Goal: Answer question/provide support: Ask a question

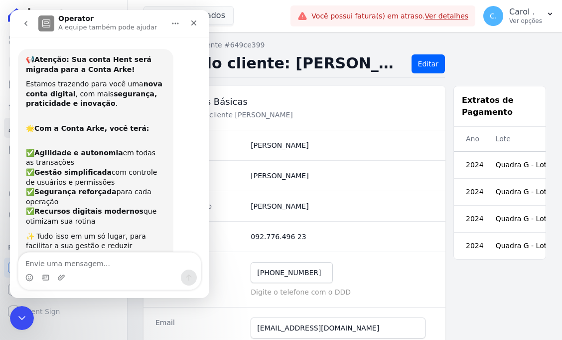
scroll to position [1000, 0]
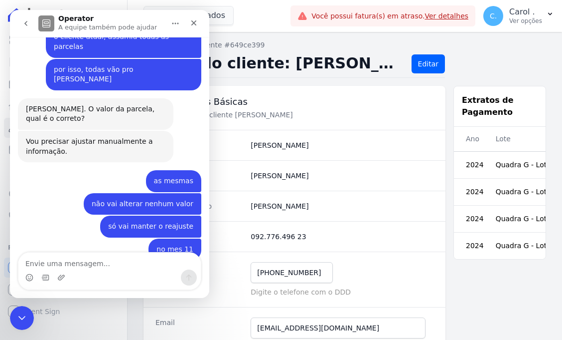
click at [89, 263] on textarea "Envie uma mensagem..." at bounding box center [109, 260] width 183 height 17
type textarea "certinho"
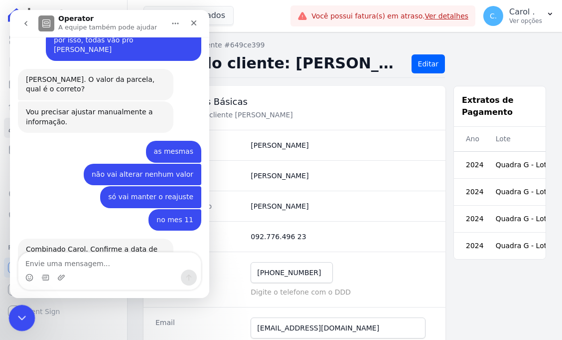
click at [23, 310] on icon "Encerramento do Messenger da Intercom" at bounding box center [20, 316] width 12 height 12
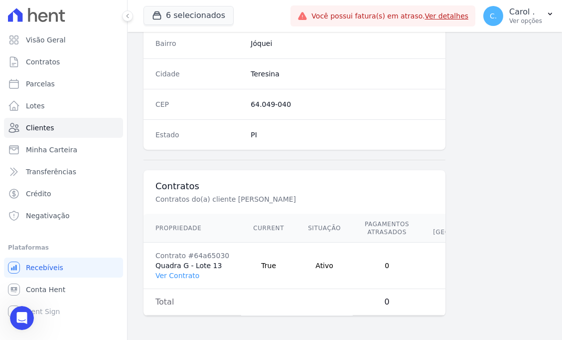
scroll to position [617, 0]
click at [184, 271] on link "Ver Contrato" at bounding box center [178, 275] width 44 height 8
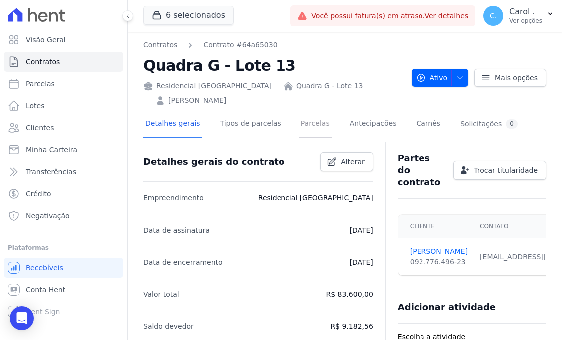
click at [306, 119] on link "Parcelas" at bounding box center [315, 124] width 33 height 26
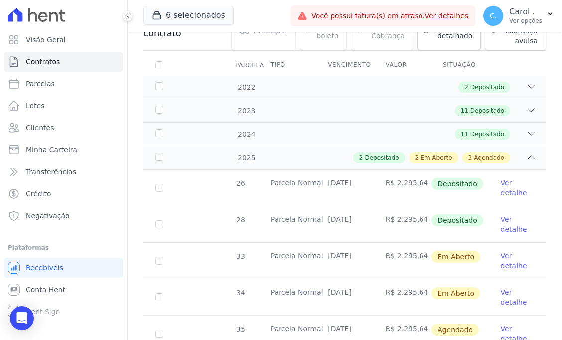
scroll to position [166, 0]
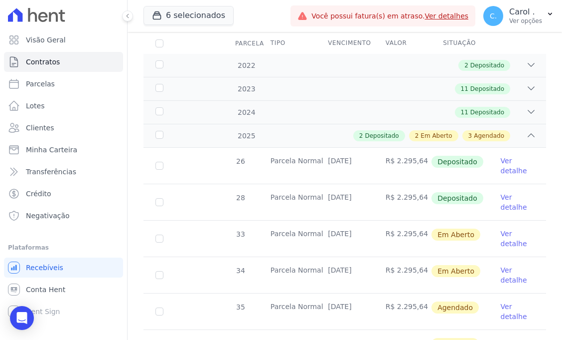
click at [501, 236] on link "Ver detalhe" at bounding box center [517, 238] width 33 height 20
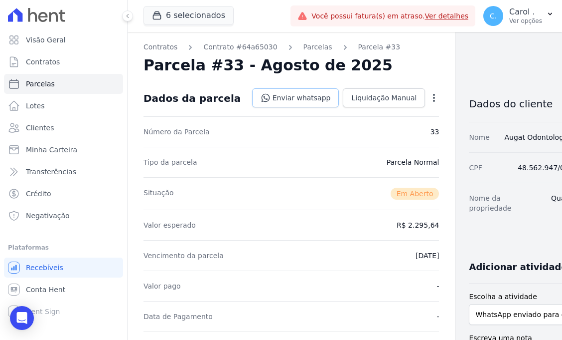
click at [305, 97] on link "Enviar whatsapp" at bounding box center [295, 97] width 87 height 19
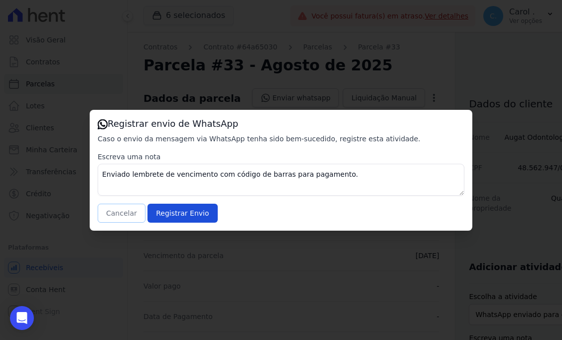
click at [125, 204] on button "Cancelar" at bounding box center [122, 212] width 48 height 19
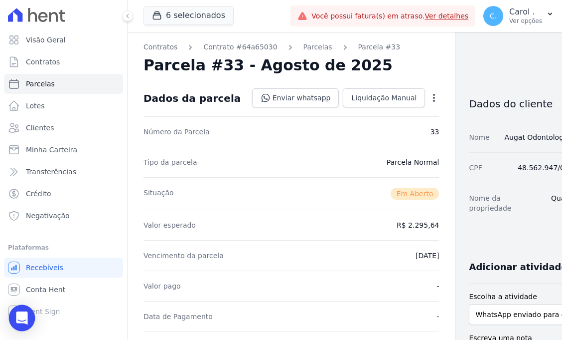
click at [25, 318] on icon "Open Intercom Messenger" at bounding box center [21, 317] width 11 height 13
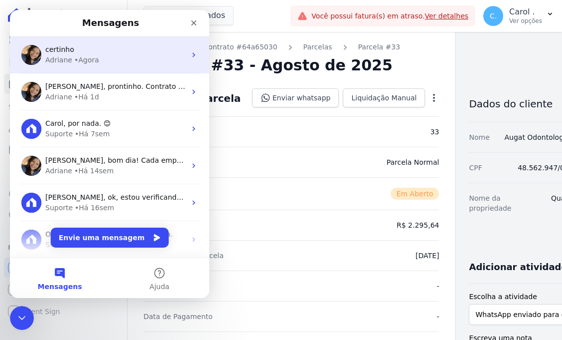
click at [114, 64] on div "Adriane • Agora" at bounding box center [115, 60] width 141 height 10
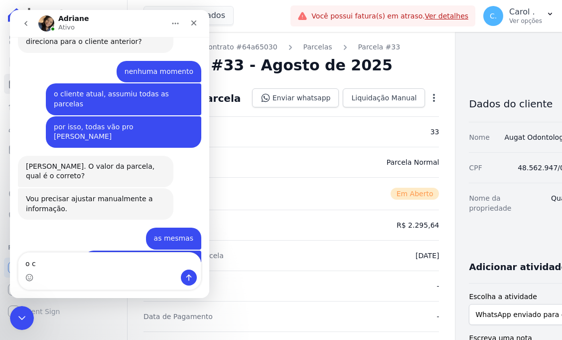
scroll to position [1030, 0]
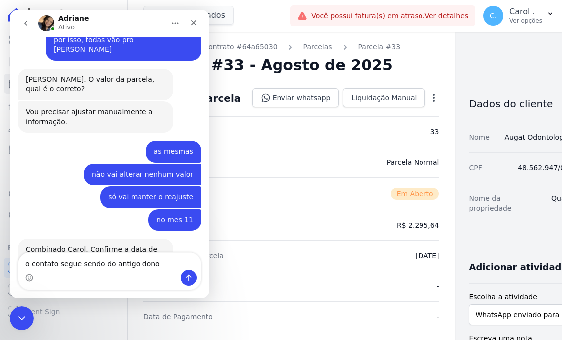
type textarea "o contato segue sendo do antigo dono"
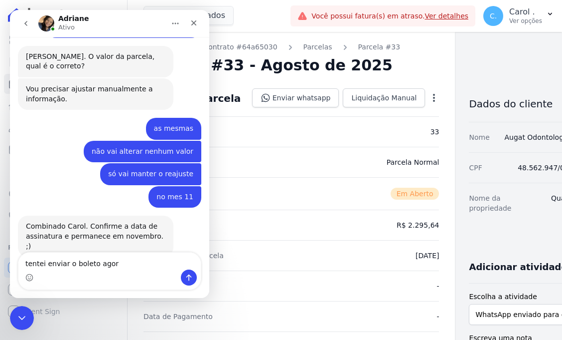
type textarea "tentei enviar o boleto agora"
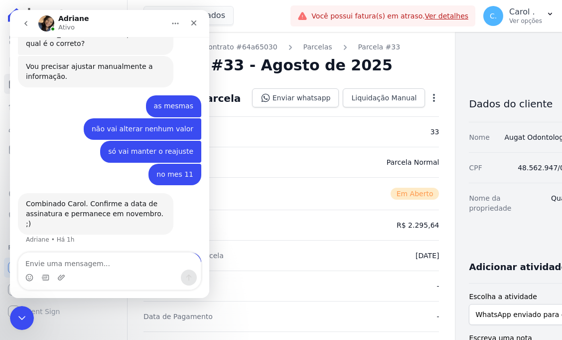
click at [348, 147] on div "Tipo da parcela [GEOGRAPHIC_DATA]" at bounding box center [292, 162] width 296 height 30
drag, startPoint x: 21, startPoint y: 310, endPoint x: 39, endPoint y: 498, distance: 188.9
click at [22, 308] on div "Encerramento do Messenger da Intercom" at bounding box center [20, 316] width 24 height 24
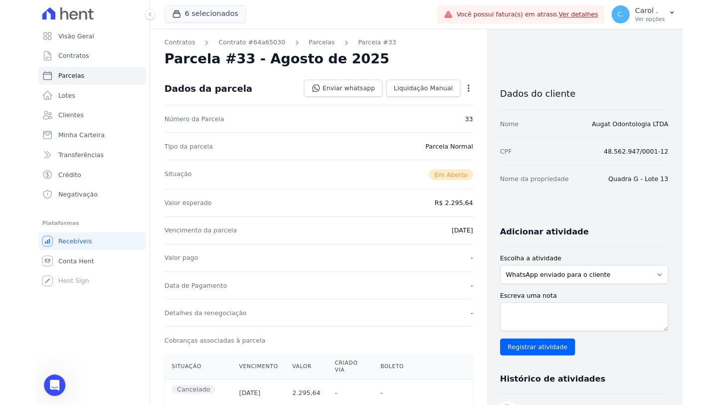
scroll to position [1012, 0]
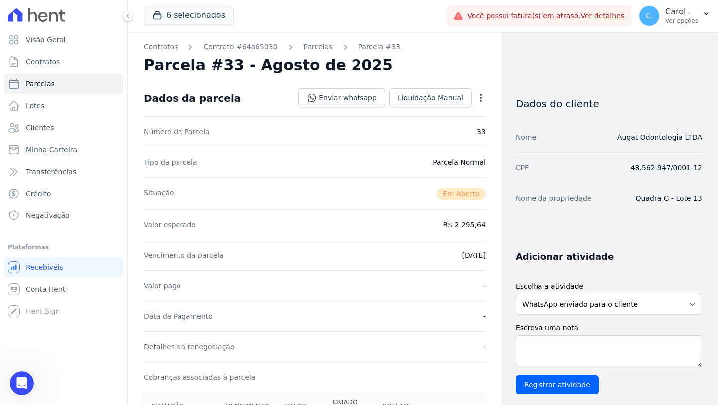
click at [295, 48] on div "Parcelas" at bounding box center [309, 47] width 47 height 10
click at [325, 46] on link "Parcelas" at bounding box center [318, 47] width 29 height 10
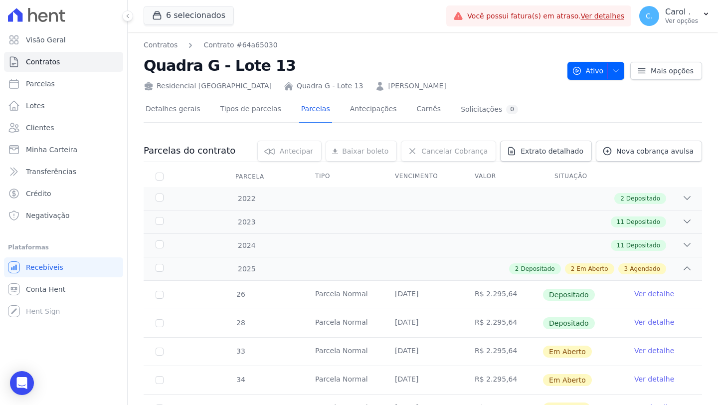
click at [562, 339] on link "Ver detalhe" at bounding box center [654, 379] width 40 height 10
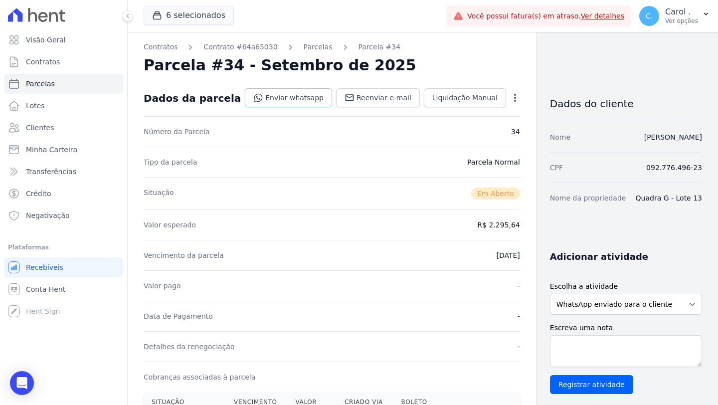
click at [264, 98] on link "Enviar whatsapp" at bounding box center [288, 97] width 87 height 19
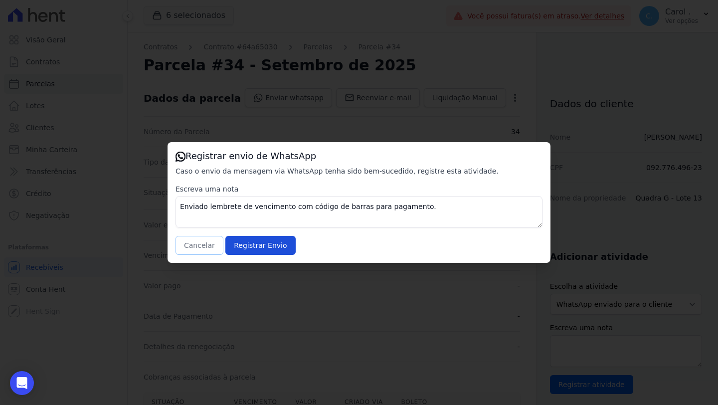
click at [197, 240] on button "Cancelar" at bounding box center [200, 245] width 48 height 19
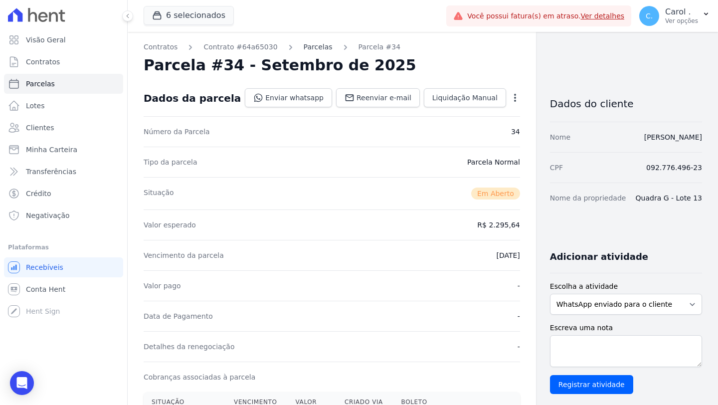
click at [320, 43] on link "Parcelas" at bounding box center [318, 47] width 29 height 10
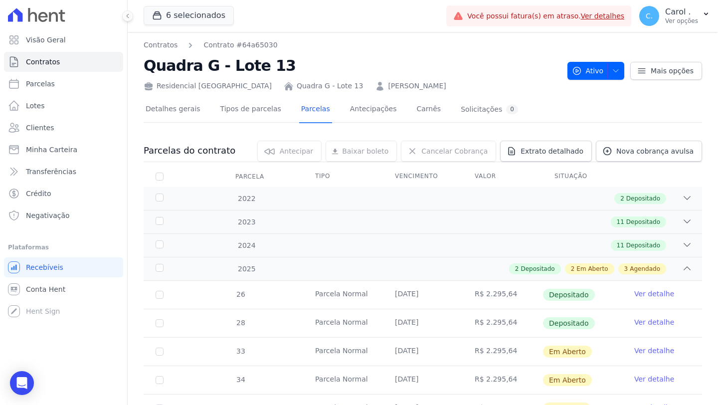
click at [562, 339] on td "Ver detalhe" at bounding box center [662, 352] width 80 height 28
click at [562, 339] on link "Ver detalhe" at bounding box center [654, 351] width 40 height 10
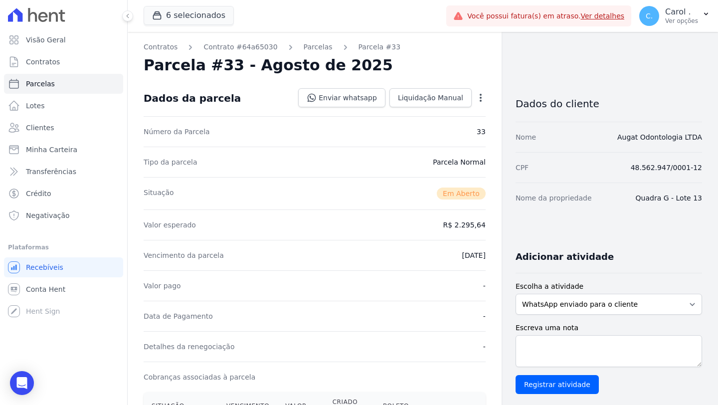
click at [476, 103] on div "Open options" at bounding box center [481, 99] width 10 height 12
click at [476, 102] on div "Open options" at bounding box center [481, 99] width 10 height 12
click at [476, 99] on icon "button" at bounding box center [481, 98] width 10 height 10
click at [464, 112] on link "Alterar" at bounding box center [438, 111] width 88 height 18
click at [423, 99] on span "Cancelar" at bounding box center [420, 98] width 31 height 10
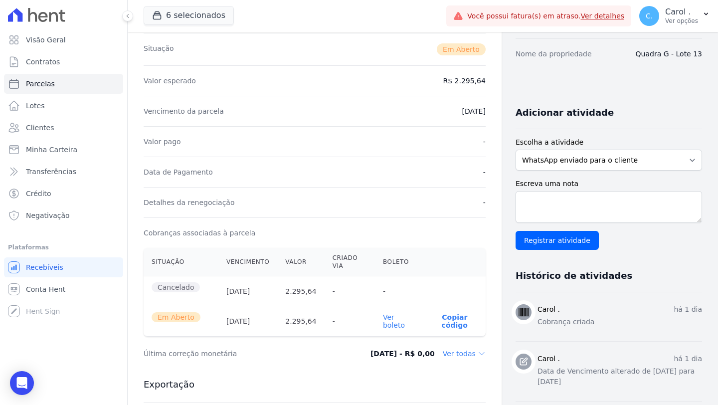
scroll to position [146, 0]
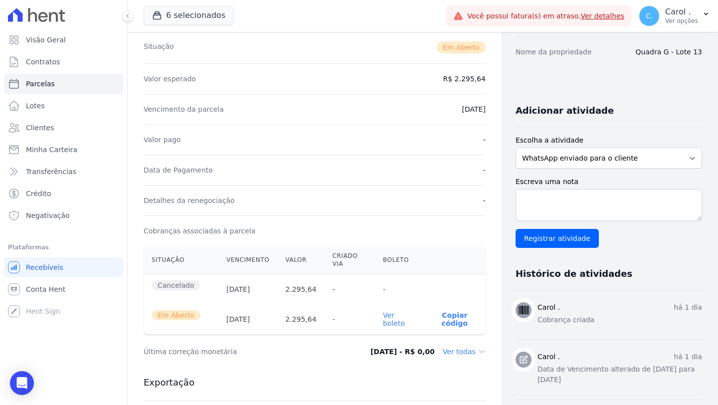
click at [392, 326] on link "Ver boleto" at bounding box center [394, 319] width 22 height 16
click at [30, 339] on body "Visão Geral Contratos [GEOGRAPHIC_DATA] Lotes Clientes Minha Carteira Transferê…" at bounding box center [359, 202] width 718 height 405
click at [19, 339] on icon "Open Intercom Messenger" at bounding box center [21, 382] width 11 height 13
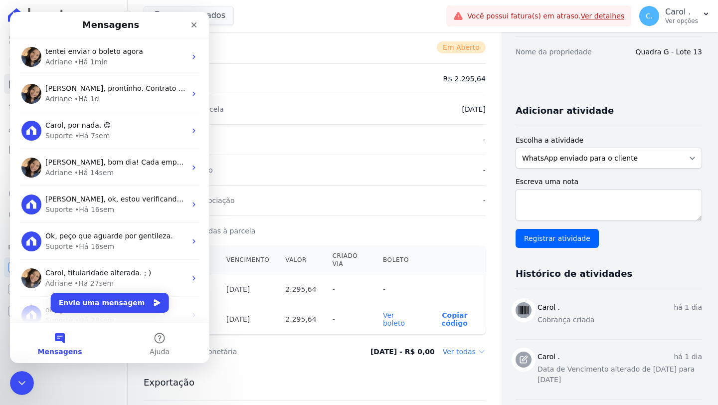
scroll to position [0, 0]
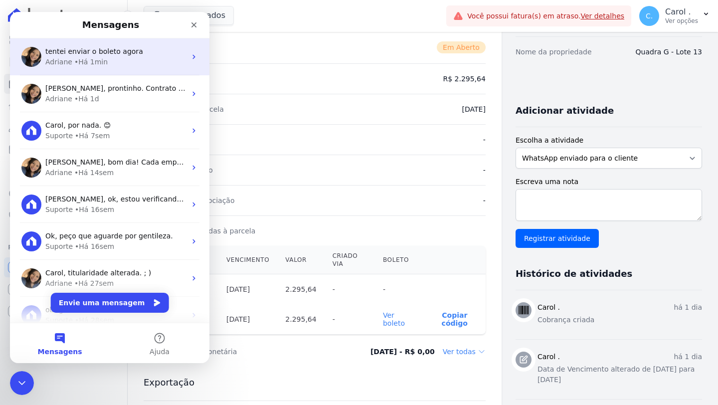
click at [149, 64] on div "Adriane • Há 1min" at bounding box center [115, 62] width 141 height 10
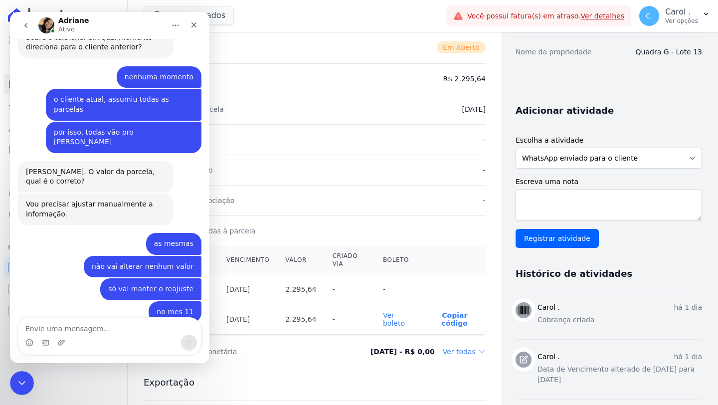
scroll to position [1012, 0]
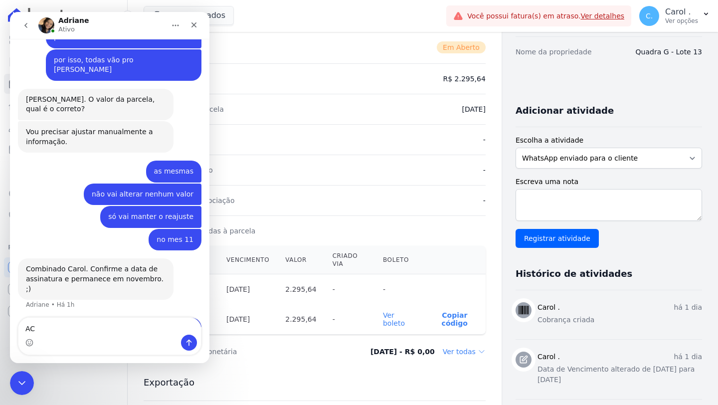
type textarea "A"
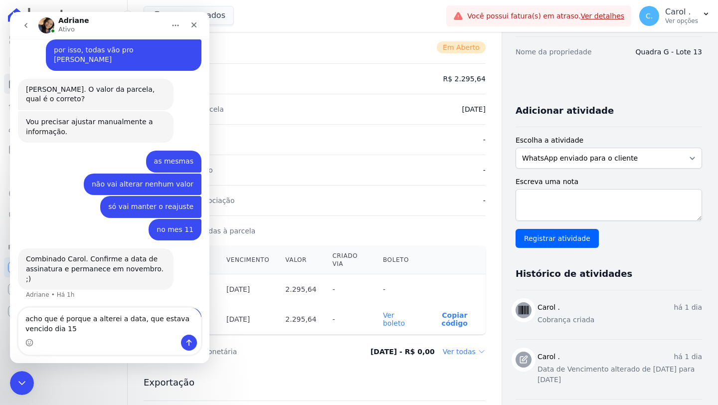
type textarea "acho que é porque a alterei a data, que estava vencido dia 15"
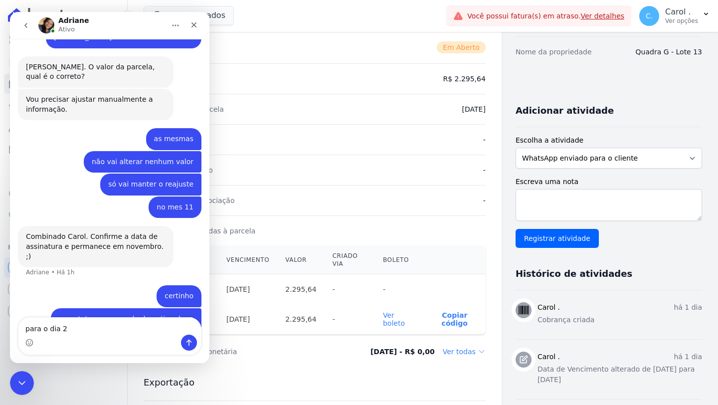
type textarea "para o dia 25"
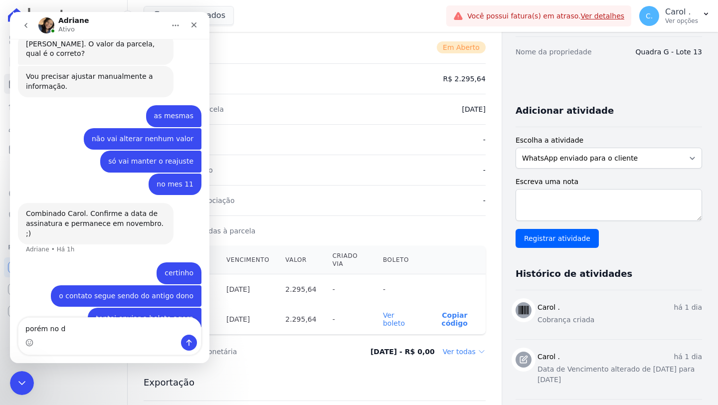
type textarea "porém no di"
type textarea "porém no dia 15, ainda estava no nome do Augat"
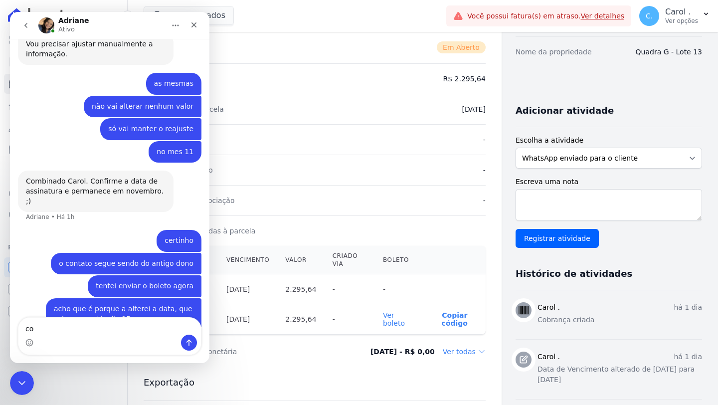
type textarea "c"
type textarea "q"
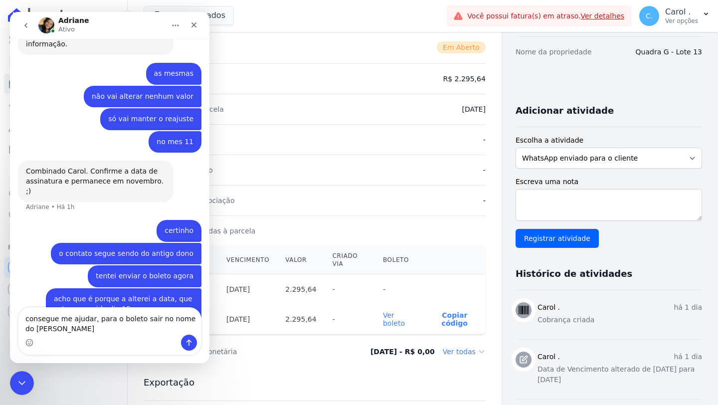
type textarea "consegue me ajudar, para o boleto sair no nome do [PERSON_NAME]"
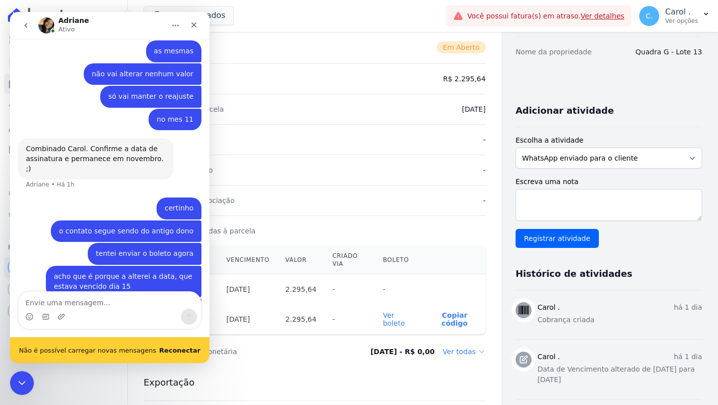
scroll to position [1158, 0]
